Goal: Task Accomplishment & Management: Complete application form

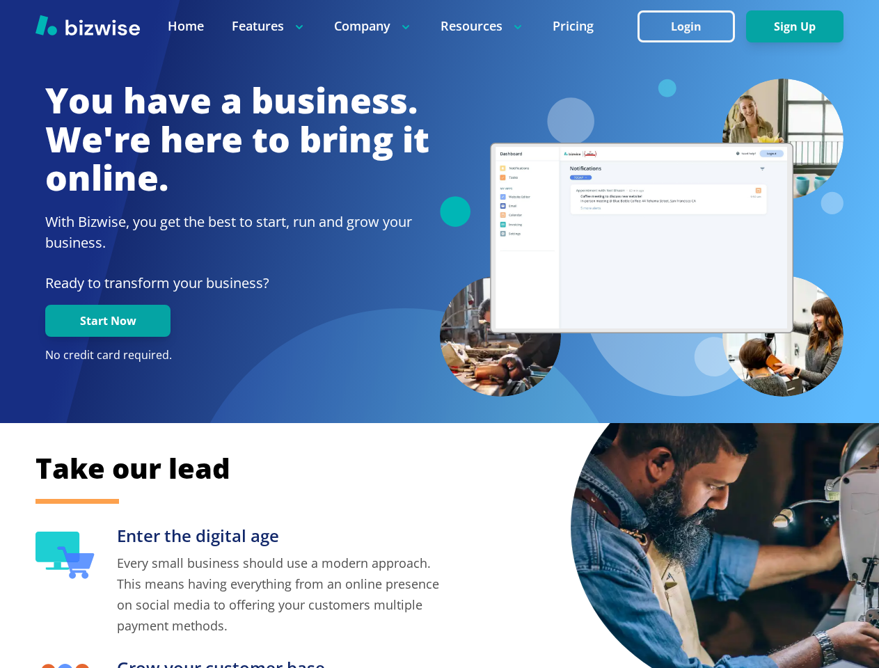
click at [440, 334] on div at bounding box center [642, 238] width 404 height 319
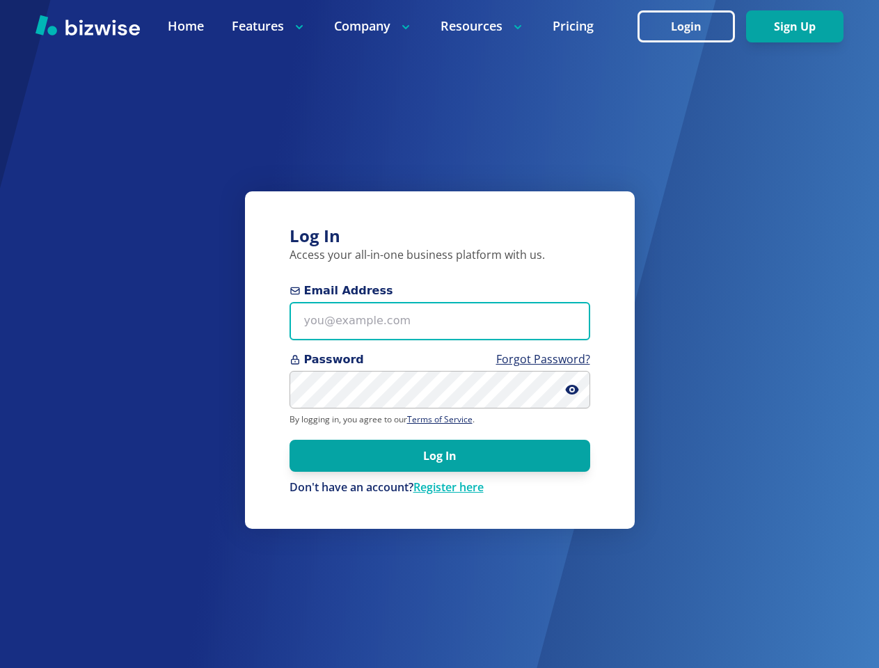
click at [439, 334] on input "Email Address" at bounding box center [439, 321] width 301 height 38
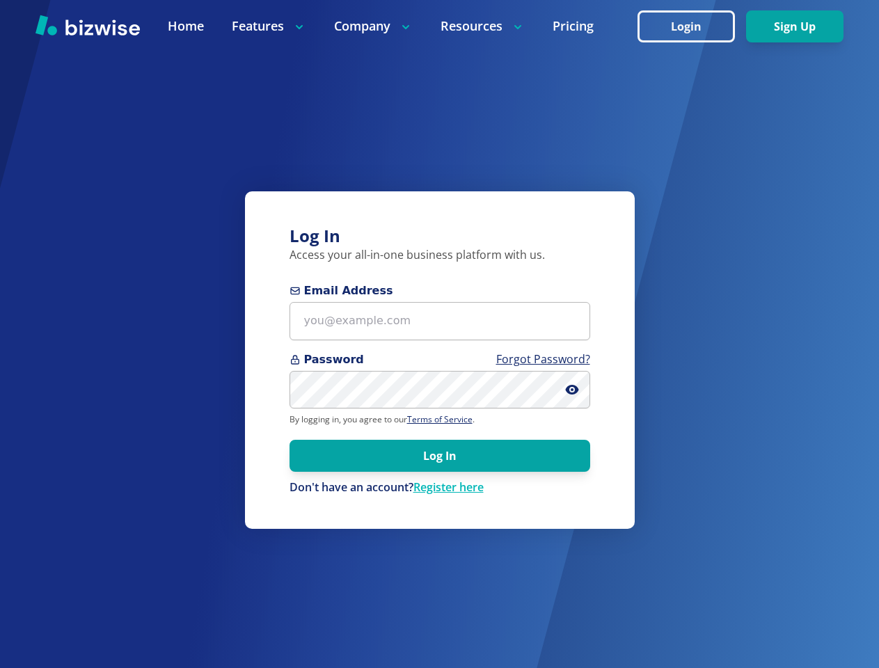
click at [572, 390] on icon at bounding box center [572, 389] width 3 height 3
